Goal: Check status: Check status

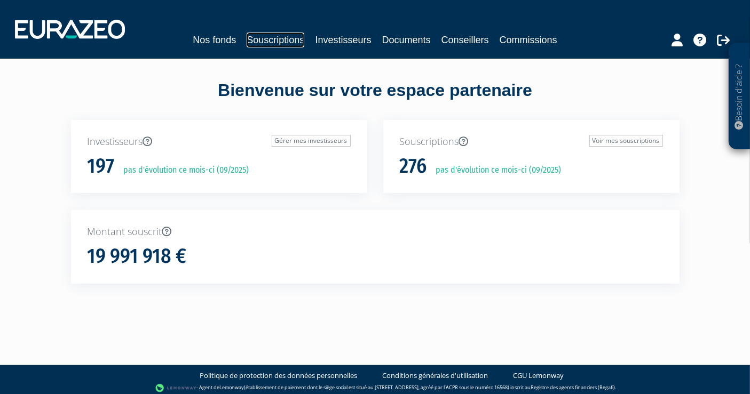
click at [271, 38] on link "Souscriptions" at bounding box center [276, 40] width 58 height 15
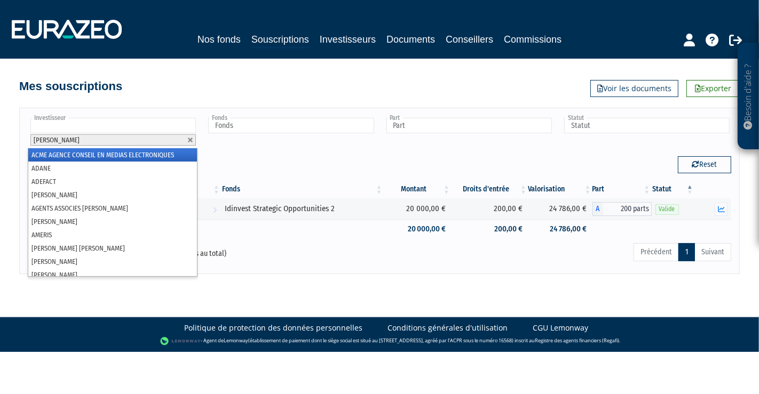
click at [136, 125] on input "text" at bounding box center [112, 125] width 165 height 15
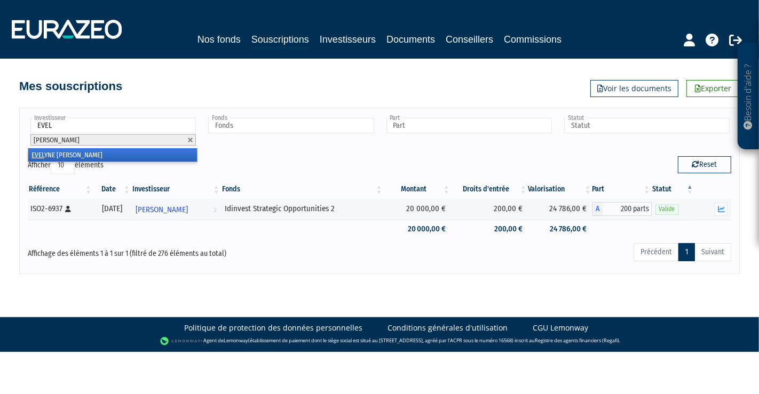
type input "EVEL"
click at [88, 152] on li "EVEL YNE [PERSON_NAME]" at bounding box center [112, 154] width 169 height 13
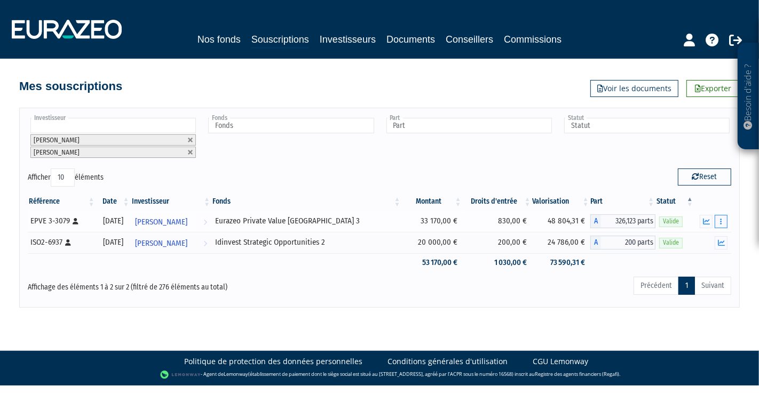
click at [724, 223] on button "button" at bounding box center [721, 221] width 13 height 13
click at [688, 257] on link "Historique de rachat(s)" at bounding box center [680, 261] width 88 height 18
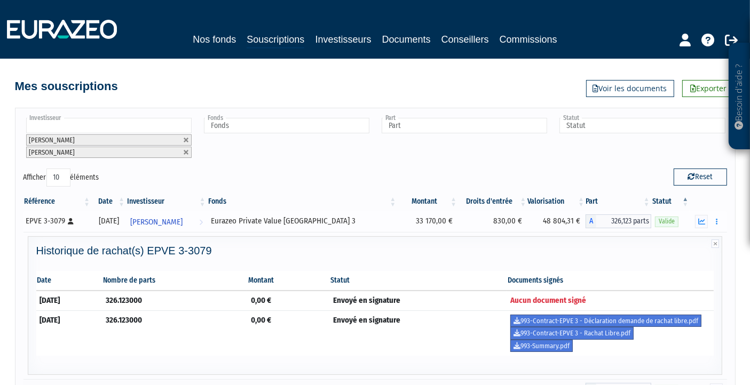
scroll to position [8, 0]
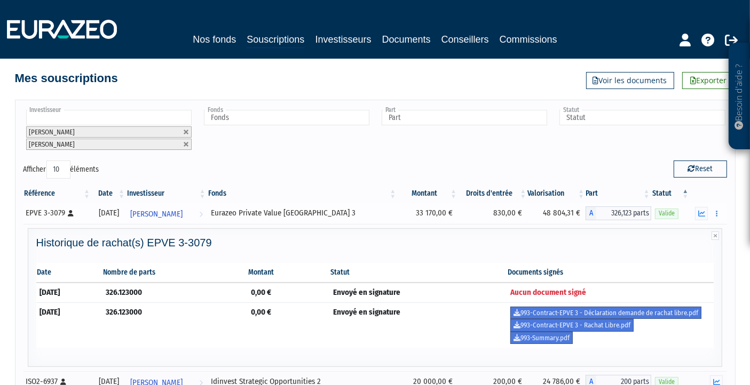
click at [323, 208] on div "Eurazeo Private Value [GEOGRAPHIC_DATA] 3" at bounding box center [302, 213] width 183 height 11
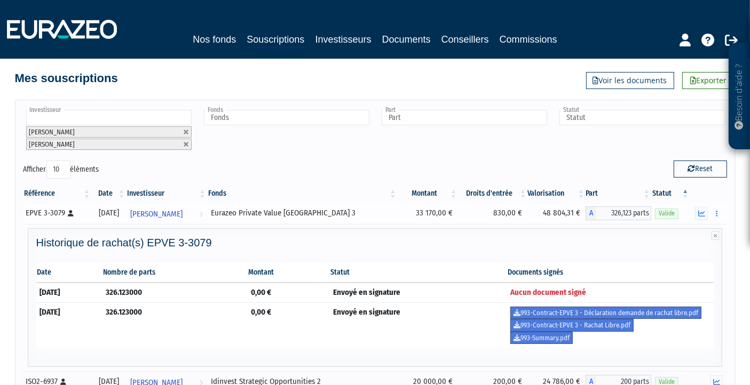
click at [323, 208] on div "Eurazeo Private Value [GEOGRAPHIC_DATA] 3" at bounding box center [302, 213] width 183 height 11
